Goal: Browse casually: Explore the website without a specific task or goal

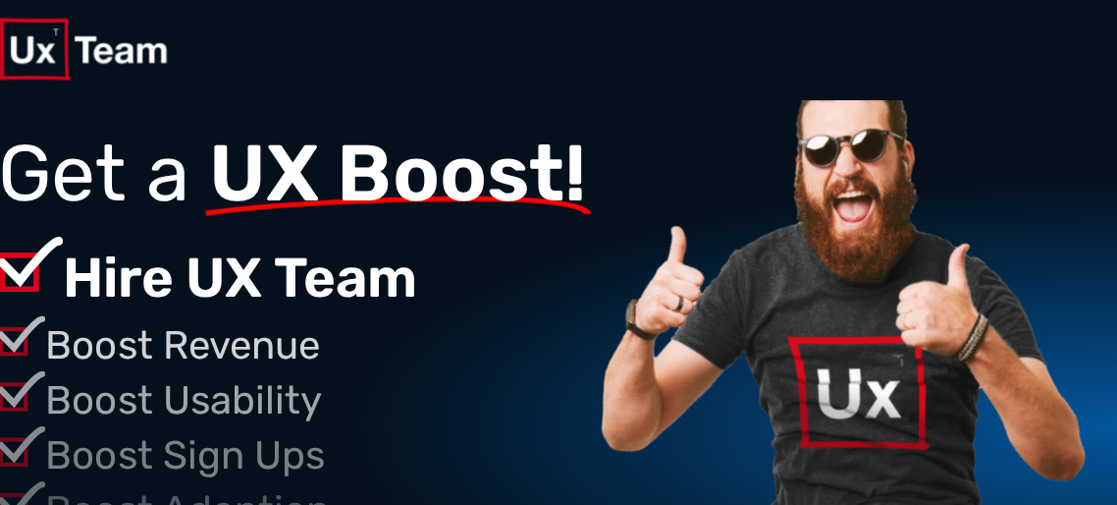
scroll to position [33, 0]
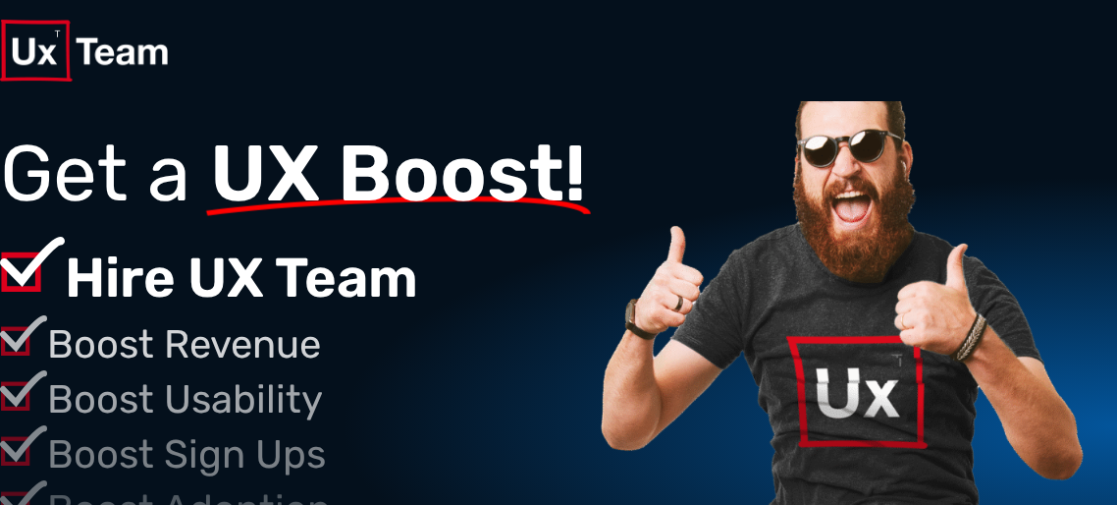
scroll to position [33, 0]
